Goal: Task Accomplishment & Management: Manage account settings

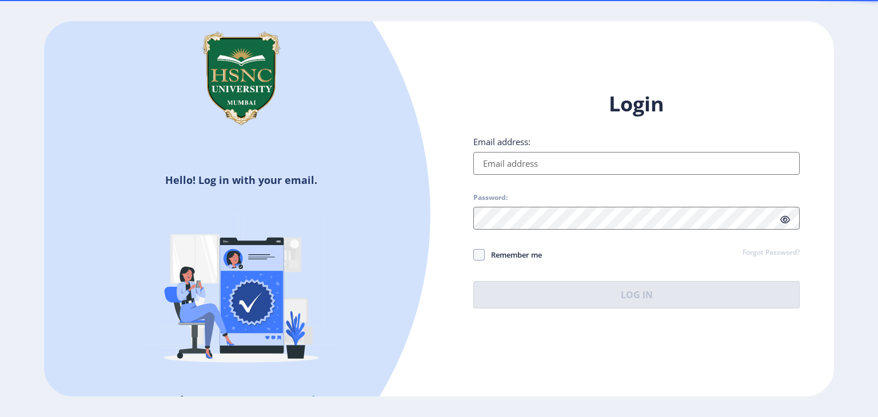
click at [504, 166] on input "Email address:" at bounding box center [636, 163] width 326 height 23
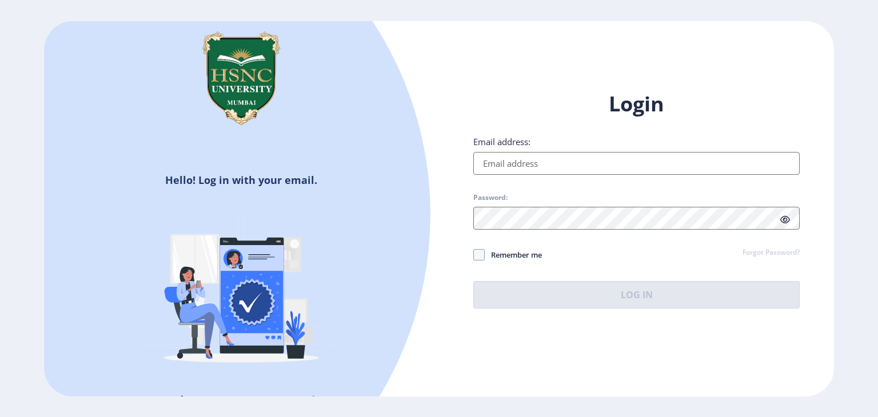
type input "[EMAIL_ADDRESS][DOMAIN_NAME]"
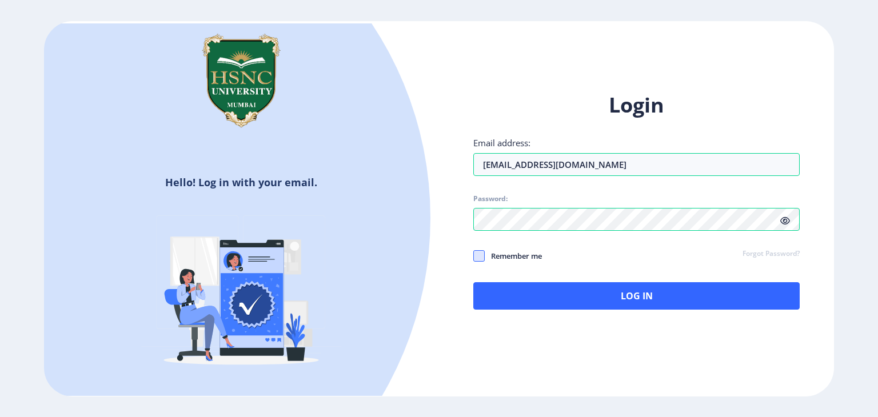
click at [484, 261] on span at bounding box center [478, 255] width 11 height 11
click at [474, 257] on input "Remember me" at bounding box center [473, 256] width 1 height 1
checkbox input "true"
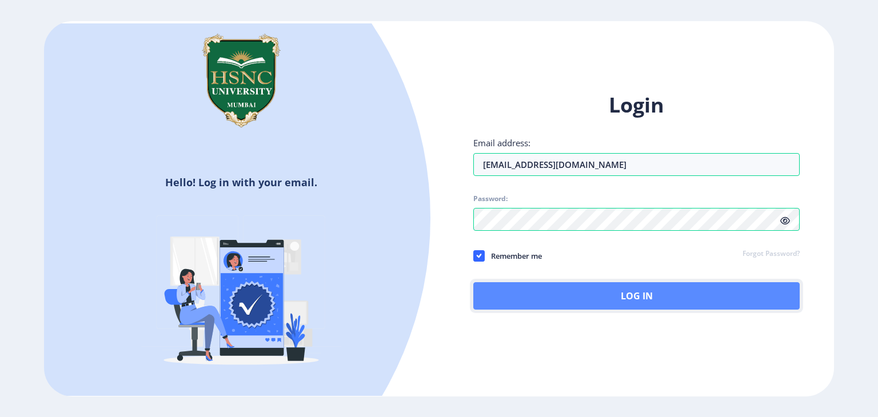
click at [509, 298] on button "Log In" at bounding box center [636, 295] width 326 height 27
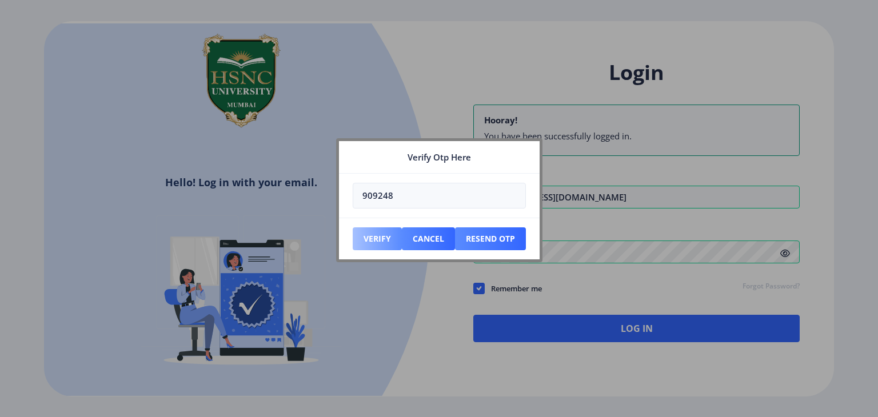
type input "909248"
click at [380, 243] on button "Verify" at bounding box center [377, 238] width 49 height 23
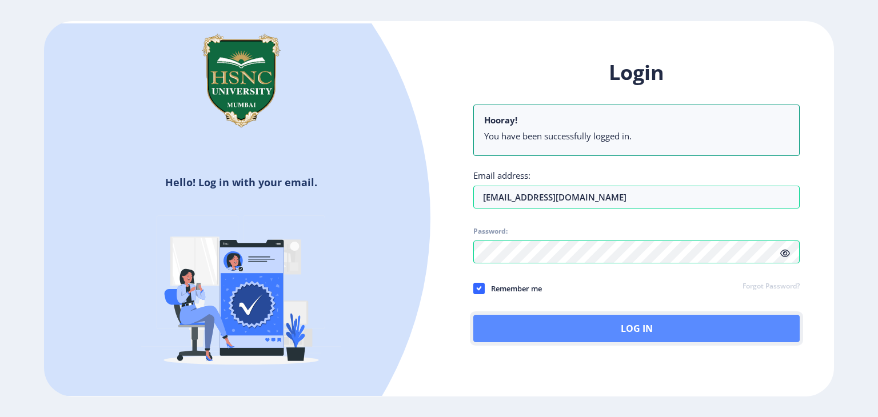
click at [648, 323] on button "Log In" at bounding box center [636, 328] width 326 height 27
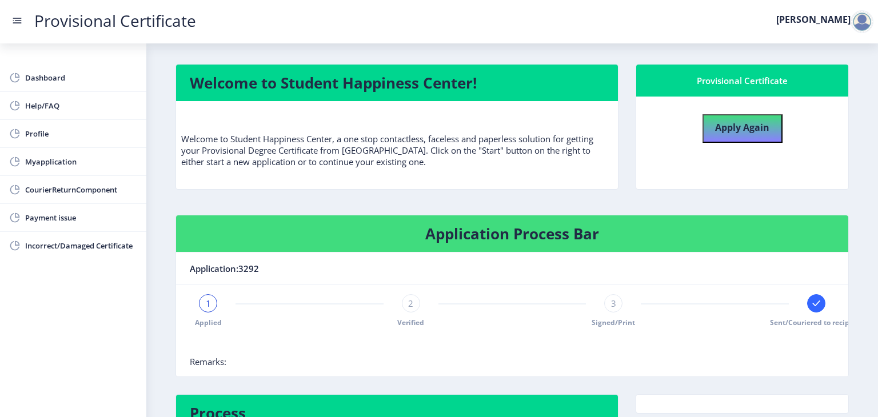
scroll to position [94, 0]
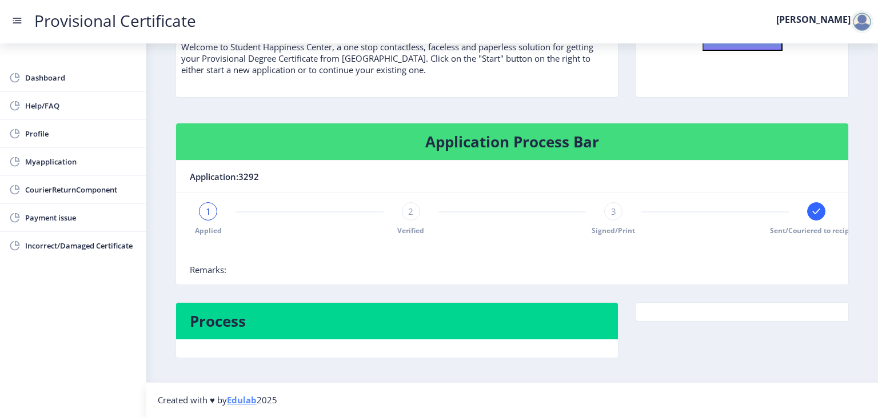
click at [800, 202] on div "1 Applied 2 Verified 3 Signed/Print Sent/Couriered to recipient" at bounding box center [512, 218] width 645 height 33
click at [820, 208] on div at bounding box center [816, 211] width 18 height 18
click at [811, 208] on rect at bounding box center [816, 211] width 11 height 11
click at [201, 211] on div "1" at bounding box center [208, 211] width 18 height 18
click at [206, 210] on span "1" at bounding box center [208, 211] width 5 height 11
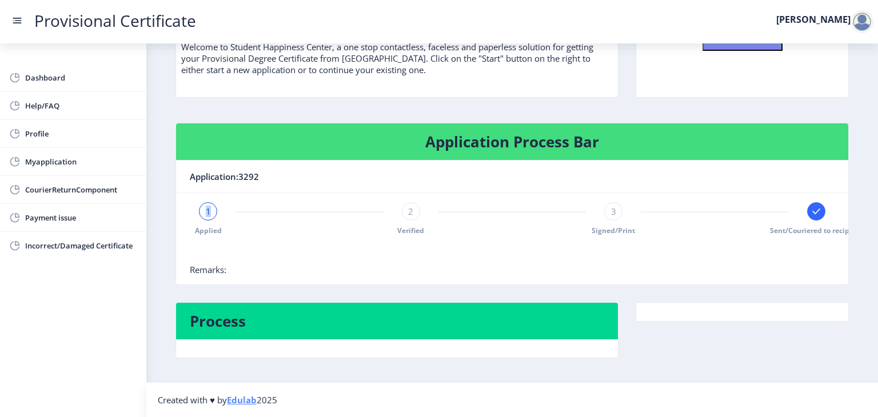
click at [206, 210] on span "1" at bounding box center [208, 211] width 5 height 11
drag, startPoint x: 410, startPoint y: 219, endPoint x: 677, endPoint y: 202, distance: 268.1
click at [677, 202] on div "1 Applied 2 Verified 3 Signed/Print Sent/Couriered to recipient" at bounding box center [512, 218] width 645 height 33
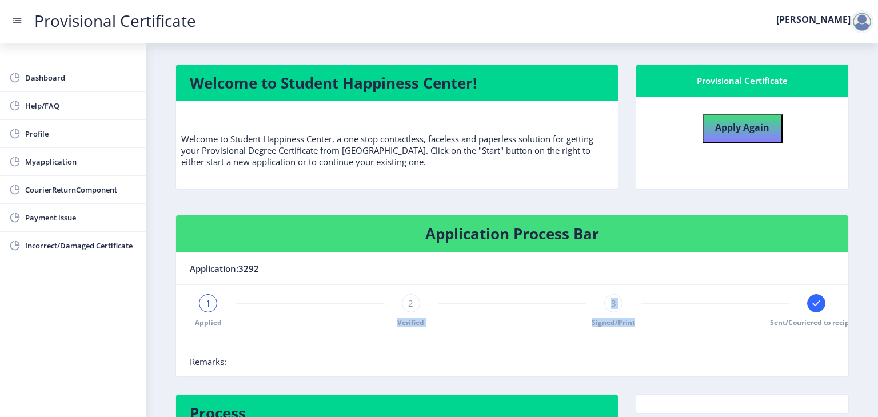
scroll to position [0, 0]
click at [30, 179] on link "CourierReturnComponent" at bounding box center [73, 189] width 146 height 27
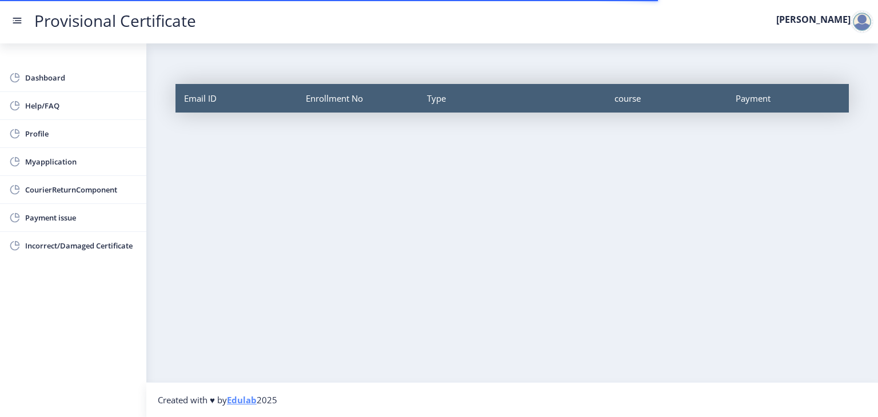
click at [273, 149] on nb-layout-column "Email ID Enrollment No Type course Payment" at bounding box center [512, 212] width 732 height 339
click at [442, 123] on div "Email ID Enrollment No Type course Payment" at bounding box center [512, 110] width 690 height 71
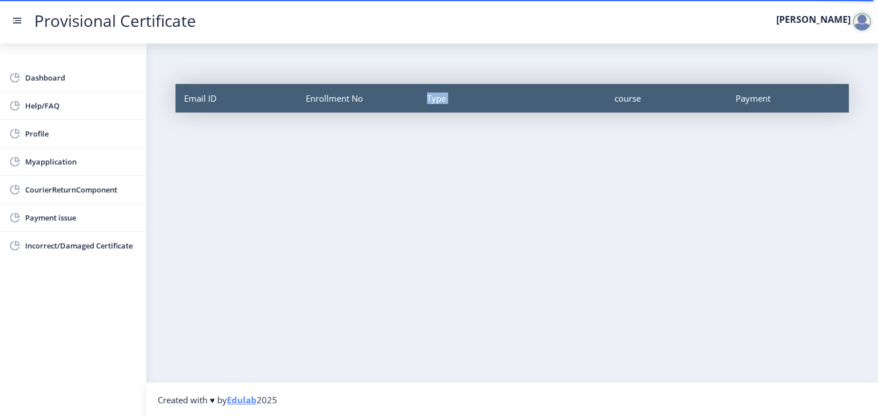
click at [442, 123] on div "Email ID Enrollment No Type course Payment" at bounding box center [512, 110] width 690 height 71
click at [50, 213] on span "Payment issue" at bounding box center [81, 218] width 112 height 14
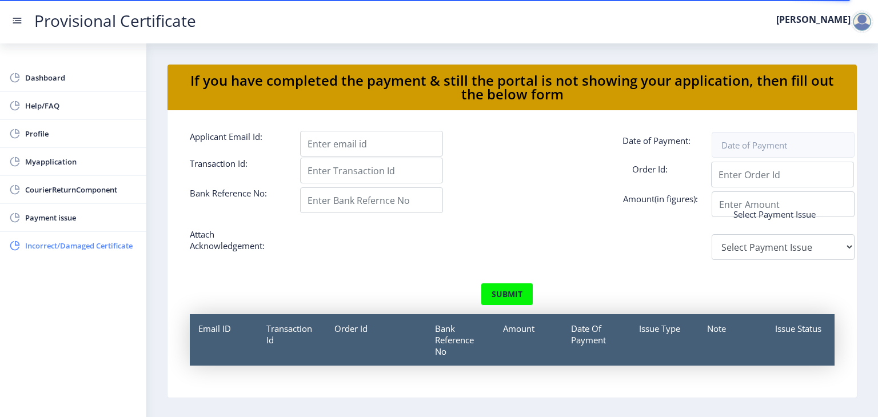
click at [95, 236] on link "Incorrect/Damaged Certificate" at bounding box center [73, 245] width 146 height 27
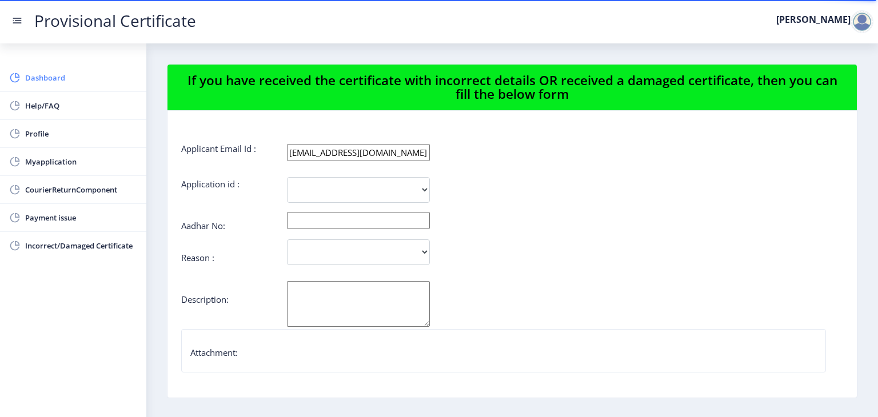
click at [84, 82] on span "Dashboard" at bounding box center [81, 78] width 112 height 14
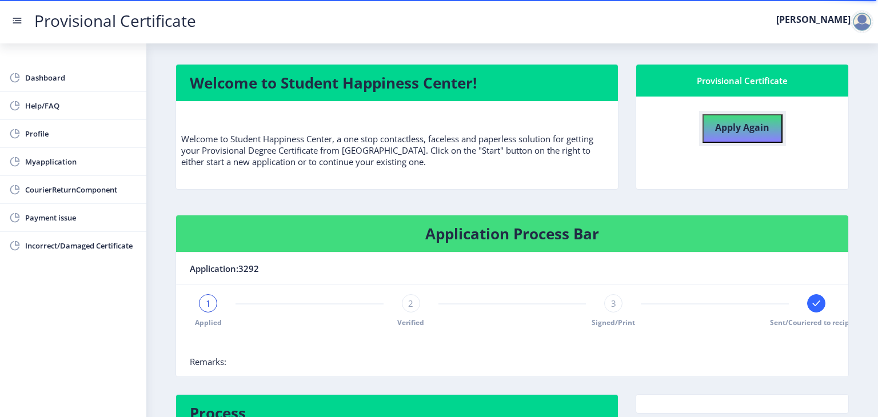
click at [708, 119] on button "Apply Again" at bounding box center [742, 128] width 80 height 29
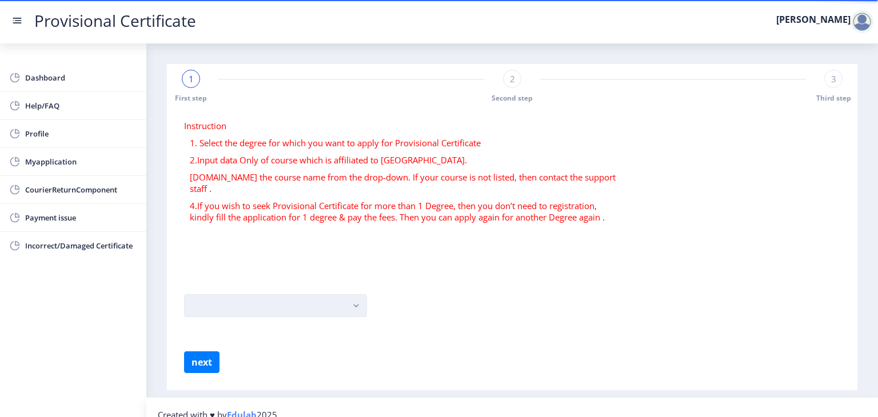
click at [222, 297] on button "button" at bounding box center [275, 305] width 183 height 23
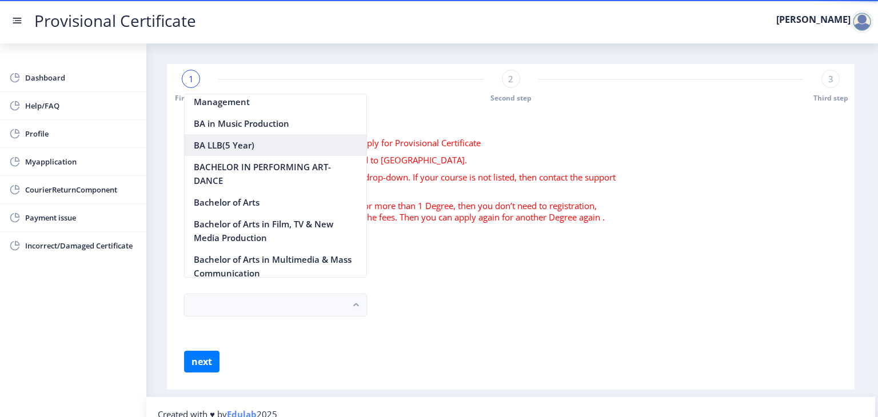
scroll to position [91, 0]
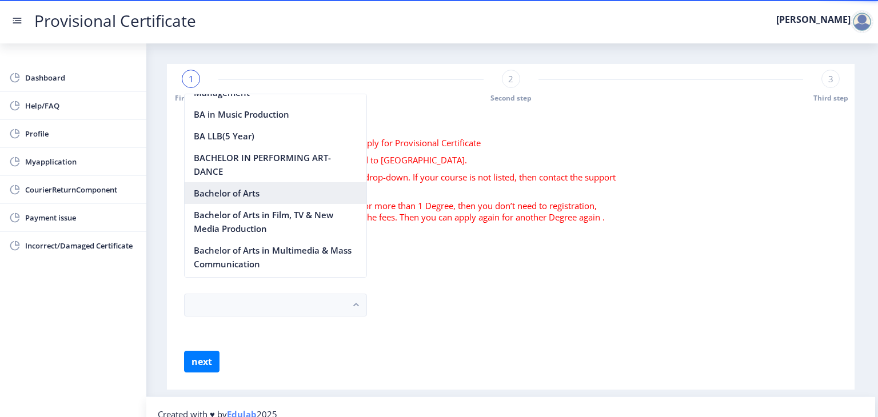
click at [225, 197] on nb-option "Bachelor of Arts" at bounding box center [276, 193] width 182 height 22
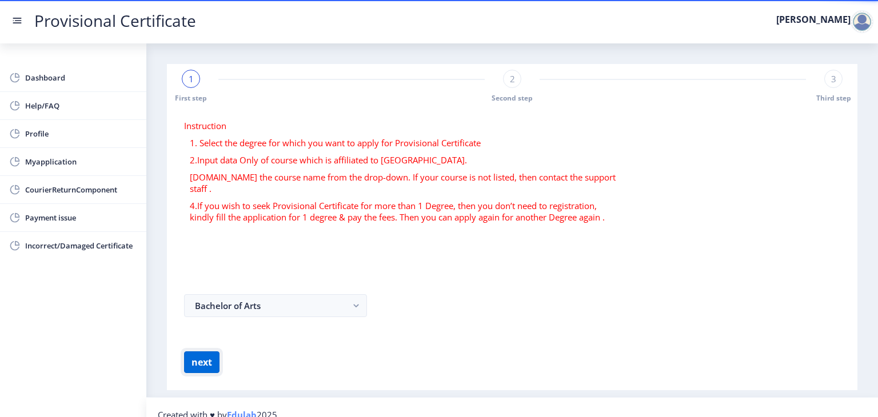
click at [194, 357] on button "next" at bounding box center [201, 363] width 35 height 22
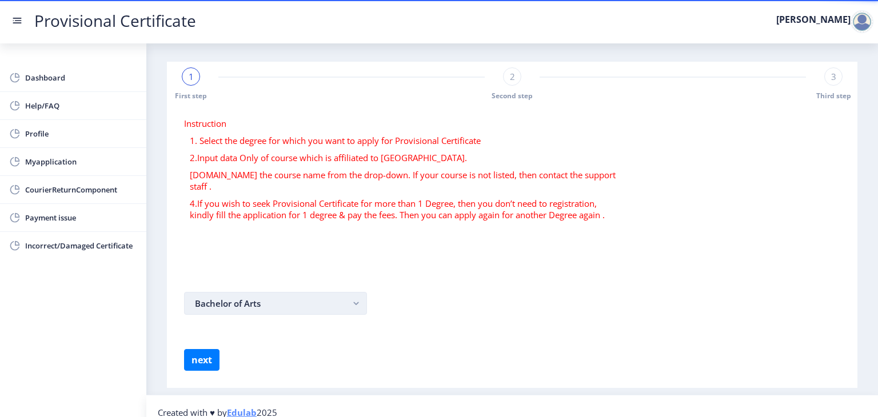
click at [336, 292] on button "Bachelor of Arts" at bounding box center [275, 303] width 183 height 23
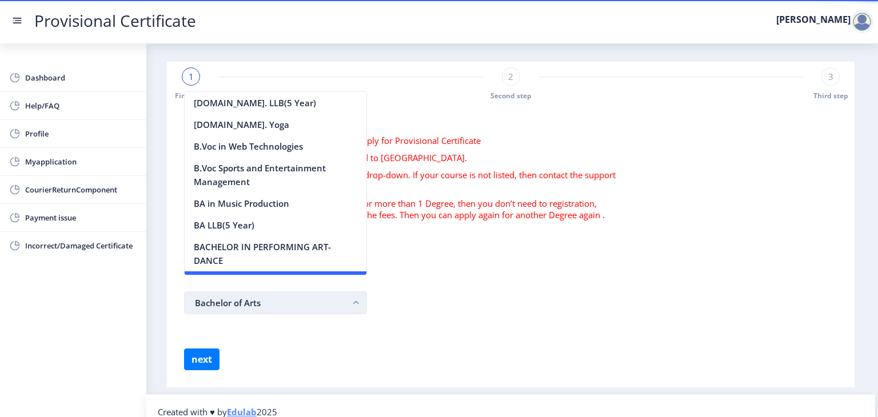
scroll to position [18, 0]
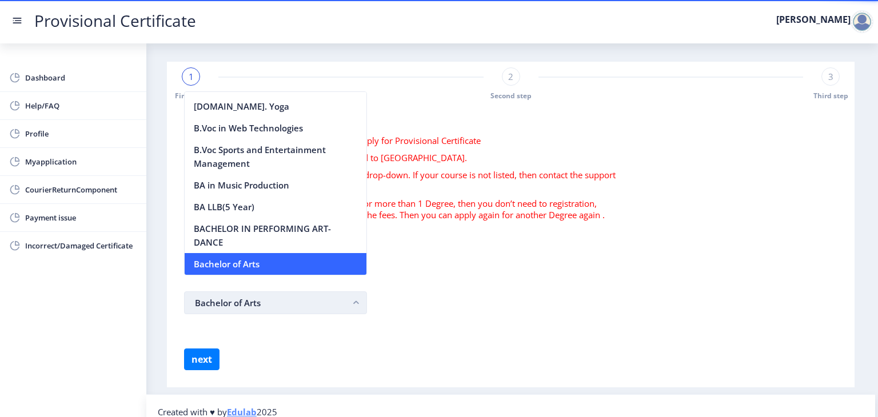
click at [336, 292] on button "Bachelor of Arts" at bounding box center [275, 303] width 183 height 23
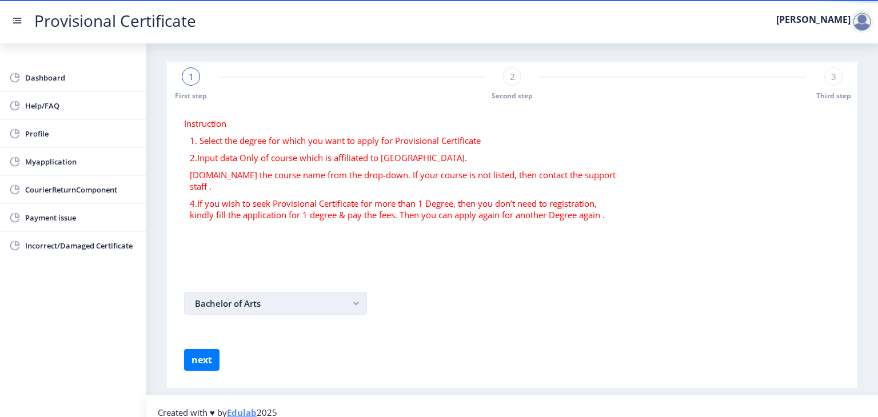
click at [365, 292] on button "Bachelor of Arts" at bounding box center [275, 303] width 183 height 23
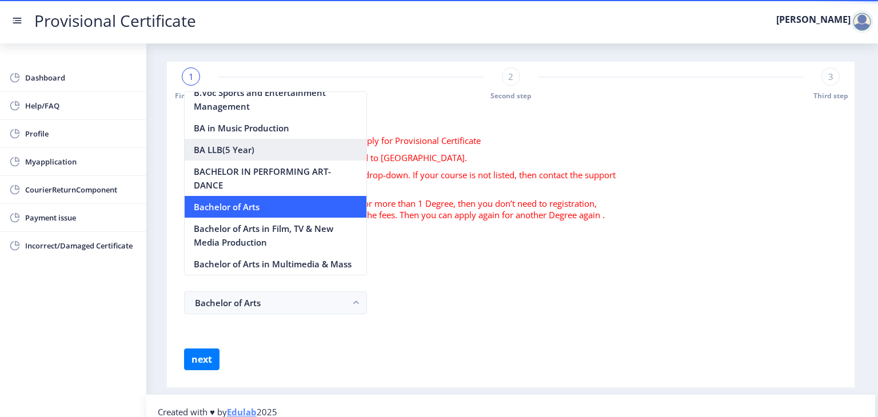
scroll to position [75, 0]
click at [485, 263] on form "Instruction 1. Select the degree for which you want to apply for Provisional Ce…" at bounding box center [510, 244] width 653 height 253
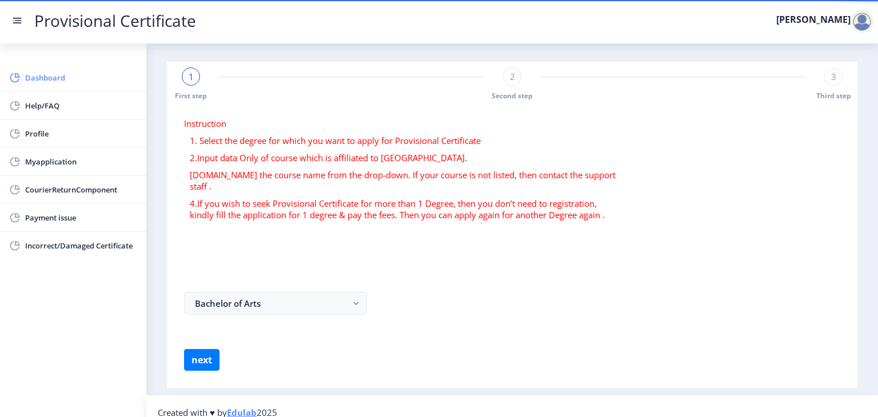
click at [89, 72] on span "Dashboard" at bounding box center [81, 78] width 112 height 14
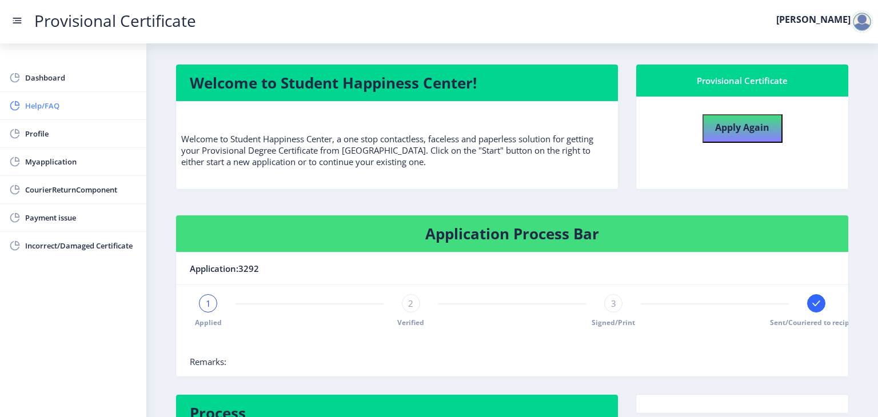
click at [58, 93] on link "Help/FAQ" at bounding box center [73, 105] width 146 height 27
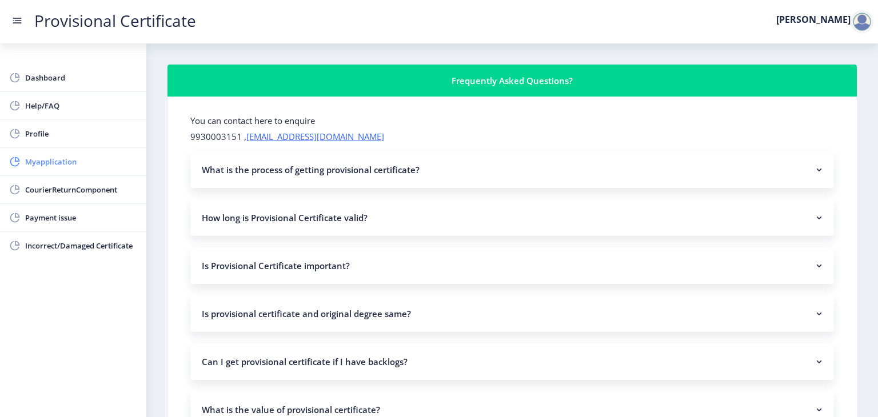
click at [30, 173] on link "Myapplication" at bounding box center [73, 161] width 146 height 27
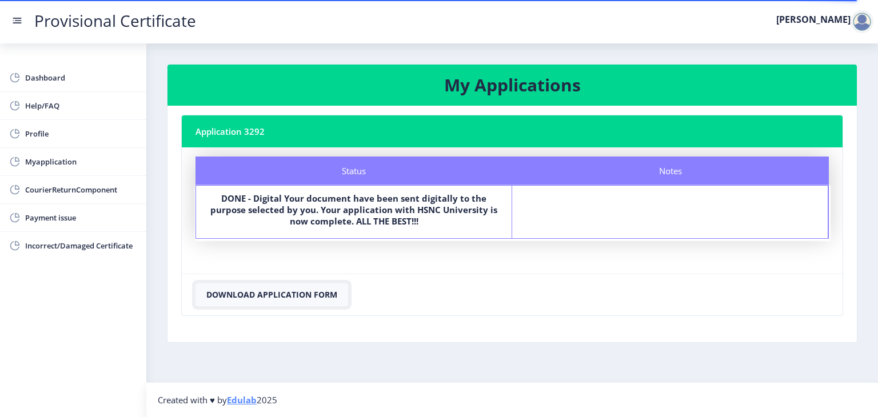
click at [294, 299] on button "Download Application Form" at bounding box center [271, 295] width 153 height 23
click at [293, 295] on button "Download Application Form" at bounding box center [271, 295] width 153 height 23
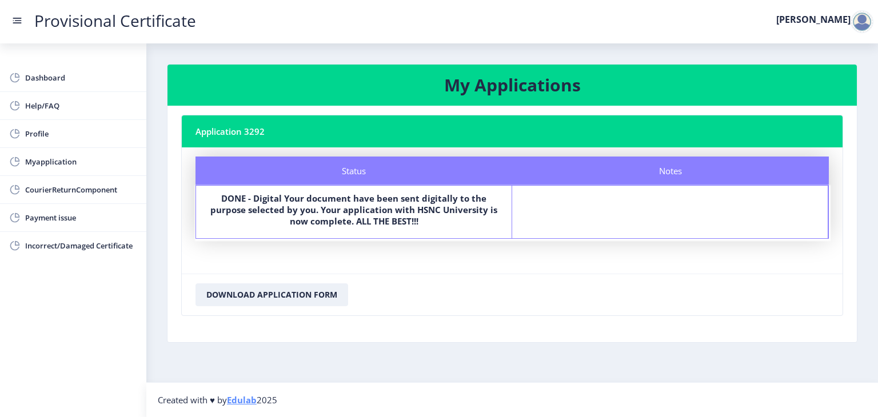
click at [456, 233] on div "Status DONE - Digital Your document have been sent digitally to the purpose sel…" at bounding box center [354, 212] width 316 height 53
click at [466, 135] on nb-card-header "Application 3292" at bounding box center [512, 131] width 661 height 32
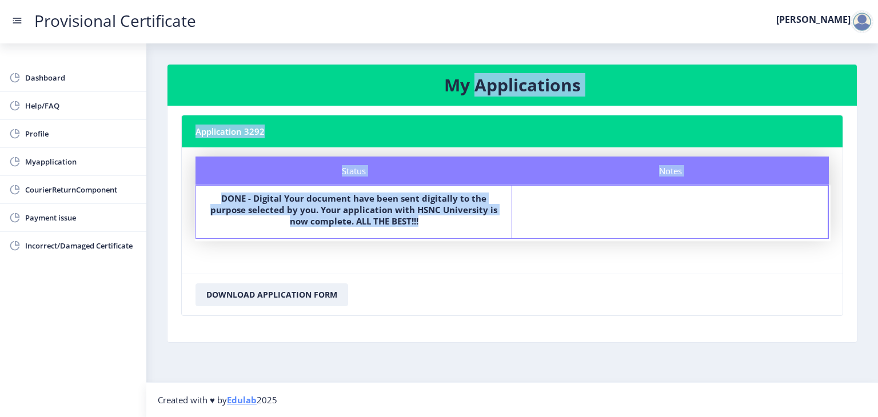
drag, startPoint x: 474, startPoint y: 94, endPoint x: 522, endPoint y: 347, distance: 257.1
click at [522, 347] on nb-layout-column "My Applications Application 3292 Status Notes Status DONE - Digital Your docume…" at bounding box center [512, 212] width 732 height 339
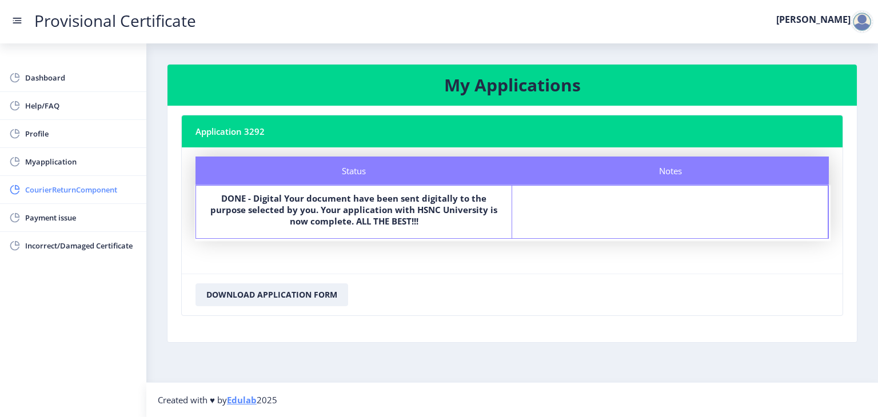
click at [113, 192] on span "CourierReturnComponent" at bounding box center [81, 190] width 112 height 14
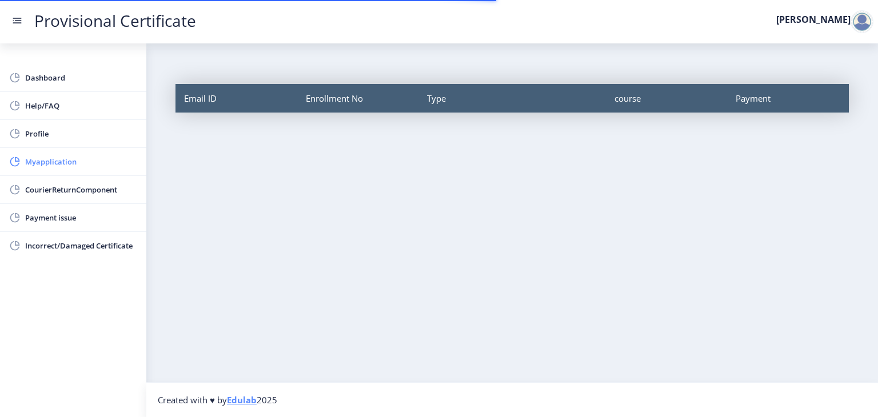
click at [114, 174] on link "Myapplication" at bounding box center [73, 161] width 146 height 27
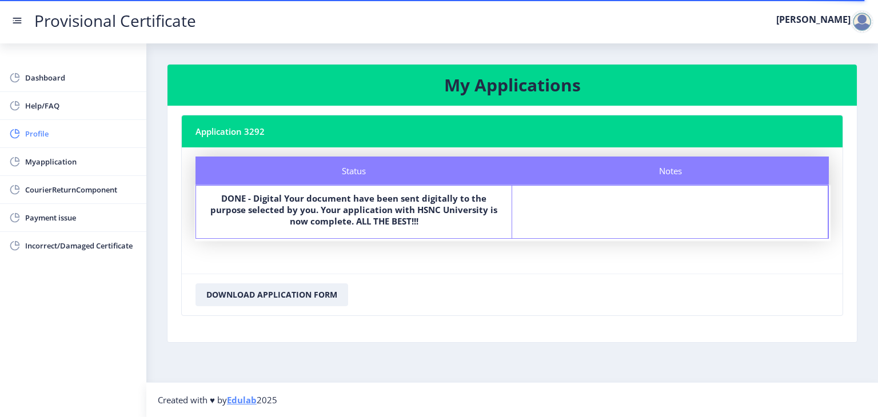
click at [66, 130] on span "Profile" at bounding box center [81, 134] width 112 height 14
select select "[DEMOGRAPHIC_DATA]"
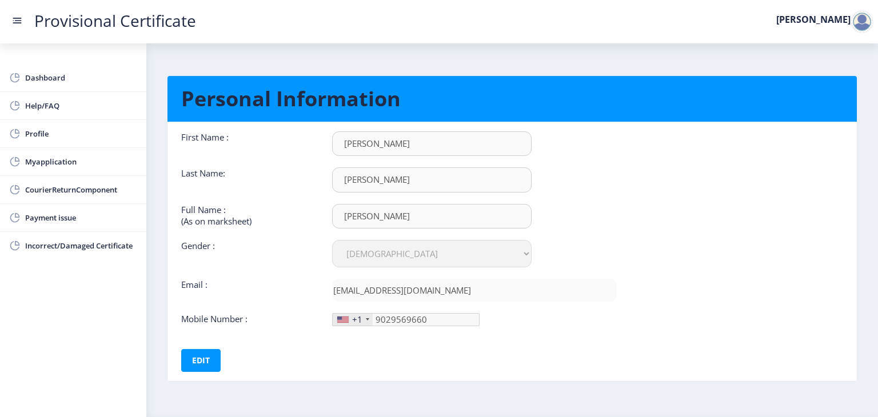
scroll to position [33, 0]
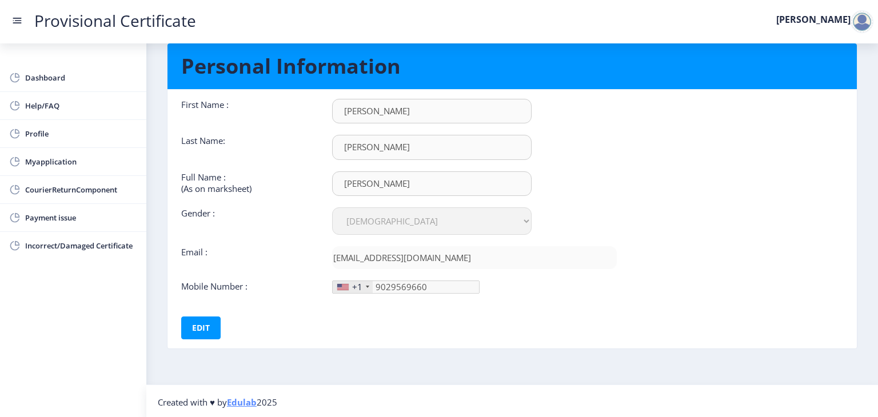
click at [349, 283] on div "+1" at bounding box center [353, 287] width 40 height 12
drag, startPoint x: 362, startPoint y: 284, endPoint x: 201, endPoint y: 332, distance: 168.2
click at [201, 332] on div "First Name : [PERSON_NAME] Last Name: [PERSON_NAME] Full Name : (As on markshee…" at bounding box center [399, 219] width 453 height 241
click at [201, 332] on button "Edit" at bounding box center [200, 328] width 39 height 23
click at [369, 285] on div "+1" at bounding box center [353, 287] width 40 height 12
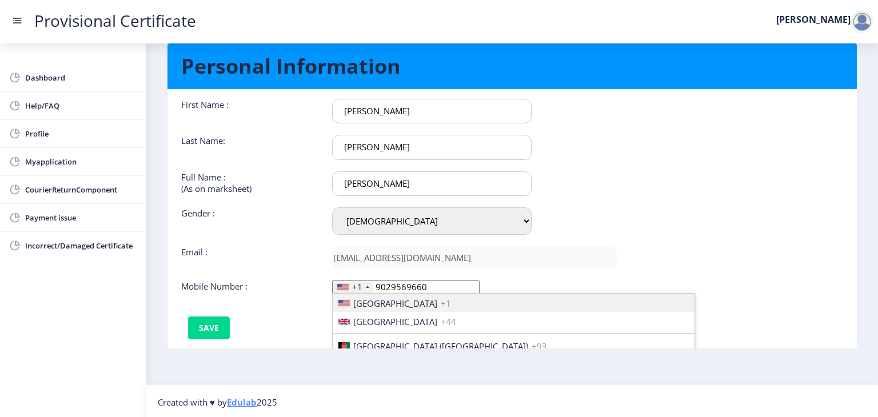
click at [369, 285] on div "+1" at bounding box center [353, 287] width 40 height 12
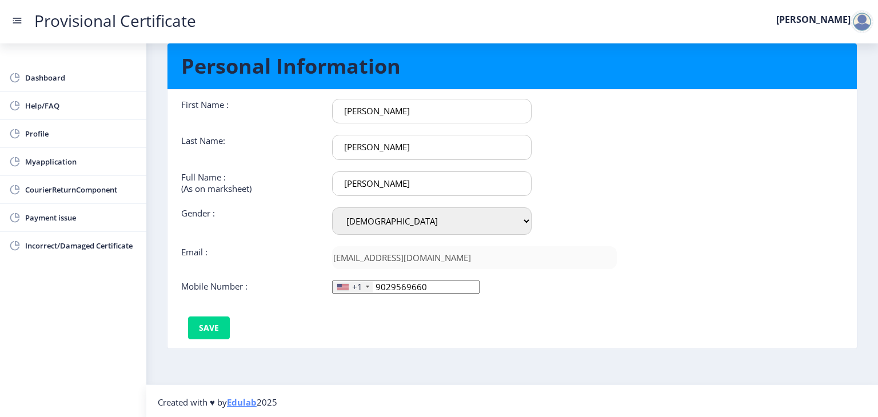
click at [369, 285] on div "+1" at bounding box center [353, 287] width 40 height 12
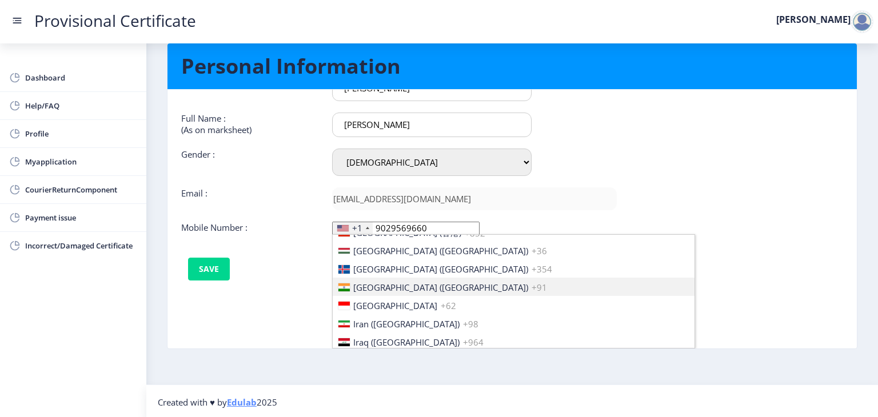
scroll to position [1772, 0]
click at [369, 285] on span "[GEOGRAPHIC_DATA] ([GEOGRAPHIC_DATA])" at bounding box center [440, 288] width 175 height 11
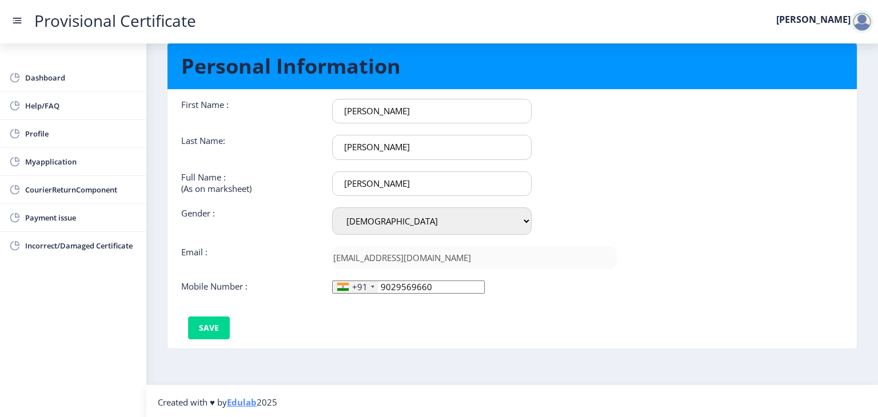
scroll to position [0, 0]
click at [203, 333] on button "Save" at bounding box center [209, 328] width 42 height 23
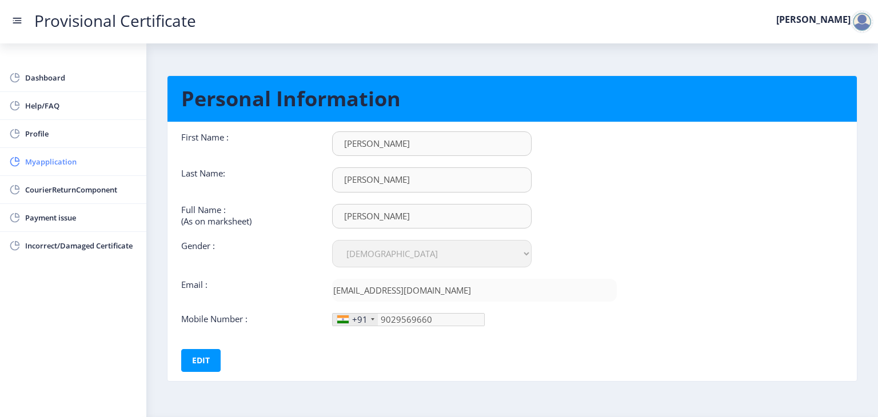
click at [52, 159] on span "Myapplication" at bounding box center [81, 162] width 112 height 14
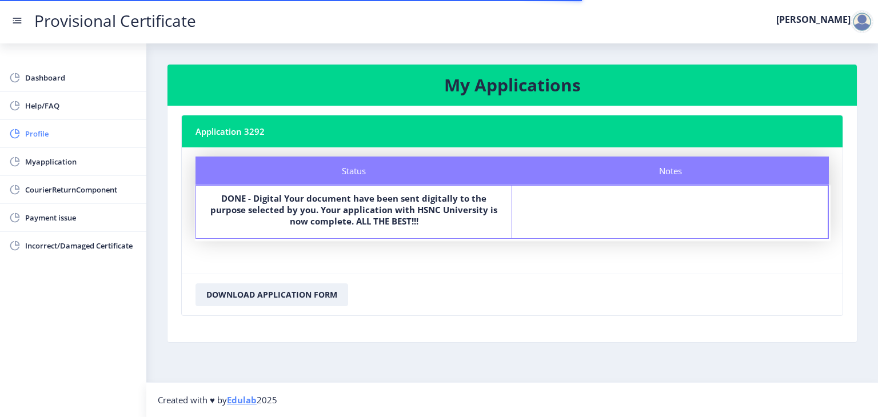
click at [54, 136] on span "Profile" at bounding box center [81, 134] width 112 height 14
select select "[DEMOGRAPHIC_DATA]"
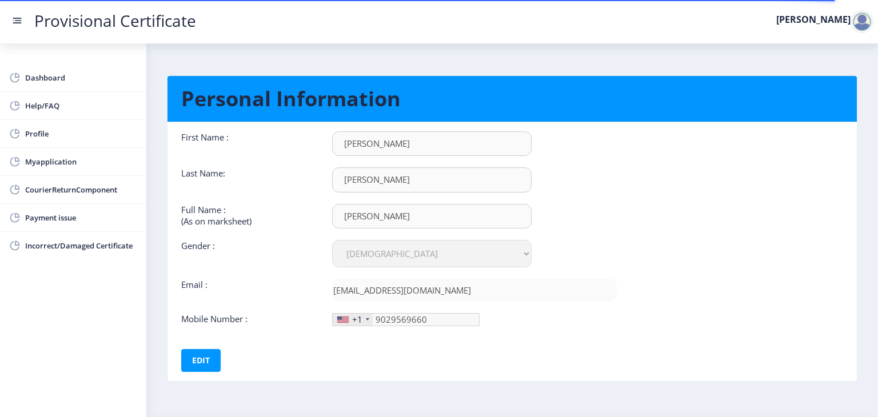
scroll to position [33, 0]
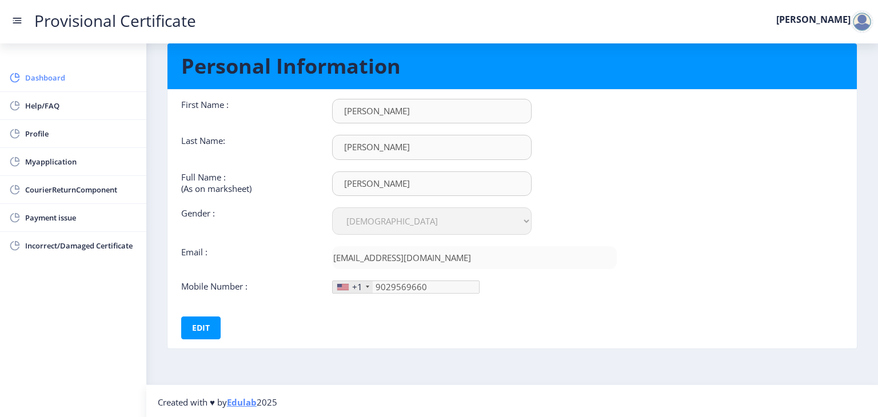
click at [65, 73] on span "Dashboard" at bounding box center [81, 78] width 112 height 14
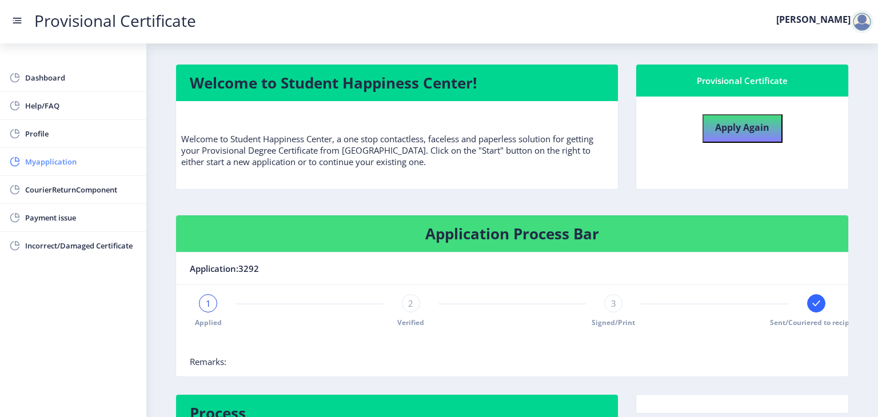
click at [54, 164] on span "Myapplication" at bounding box center [81, 162] width 112 height 14
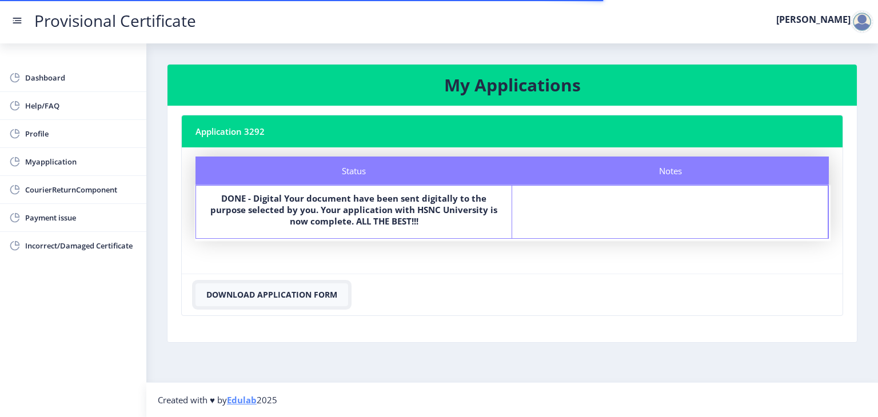
click at [225, 288] on button "Download Application Form" at bounding box center [271, 295] width 153 height 23
